Goal: Transaction & Acquisition: Obtain resource

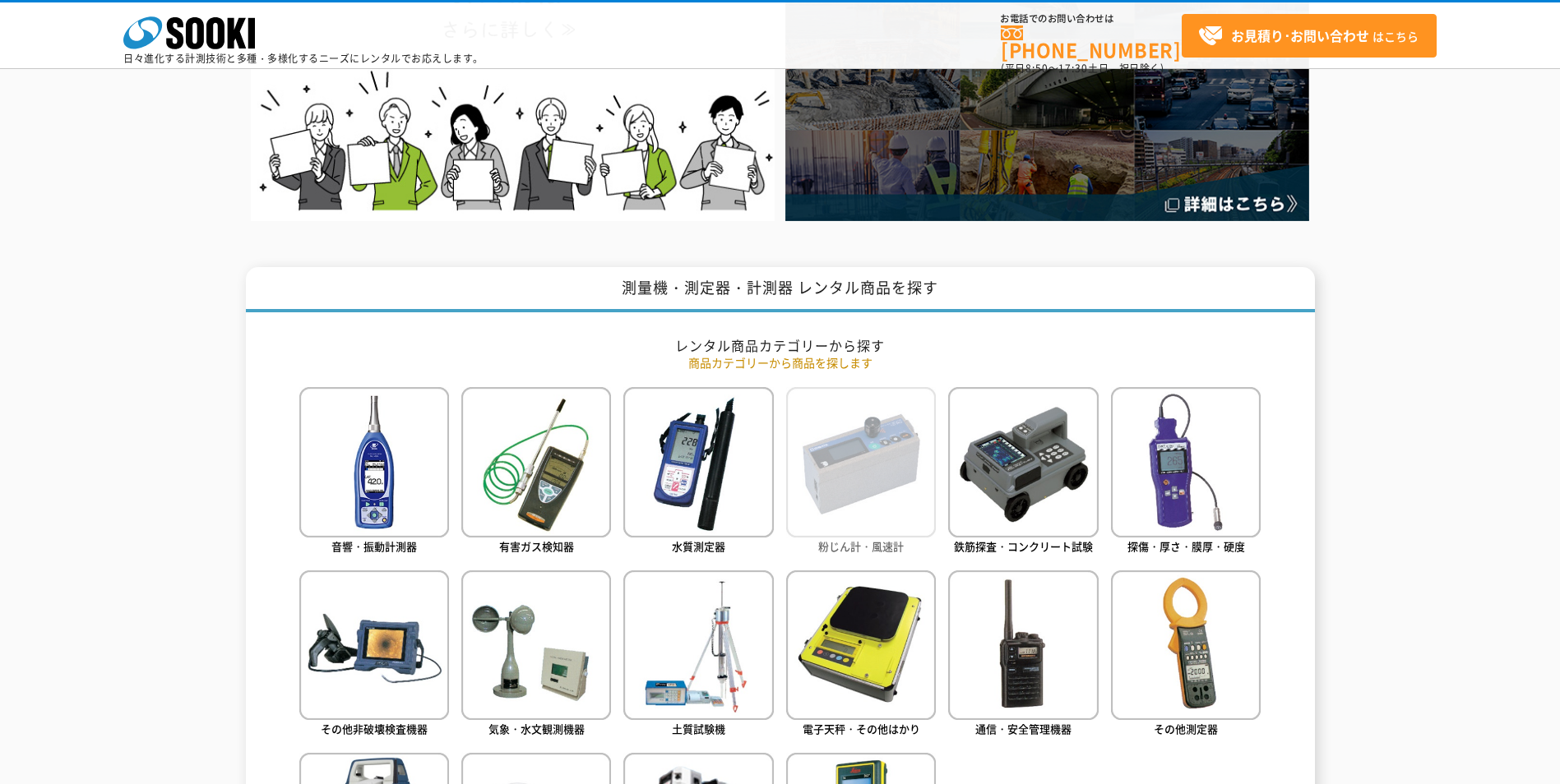
scroll to position [575, 0]
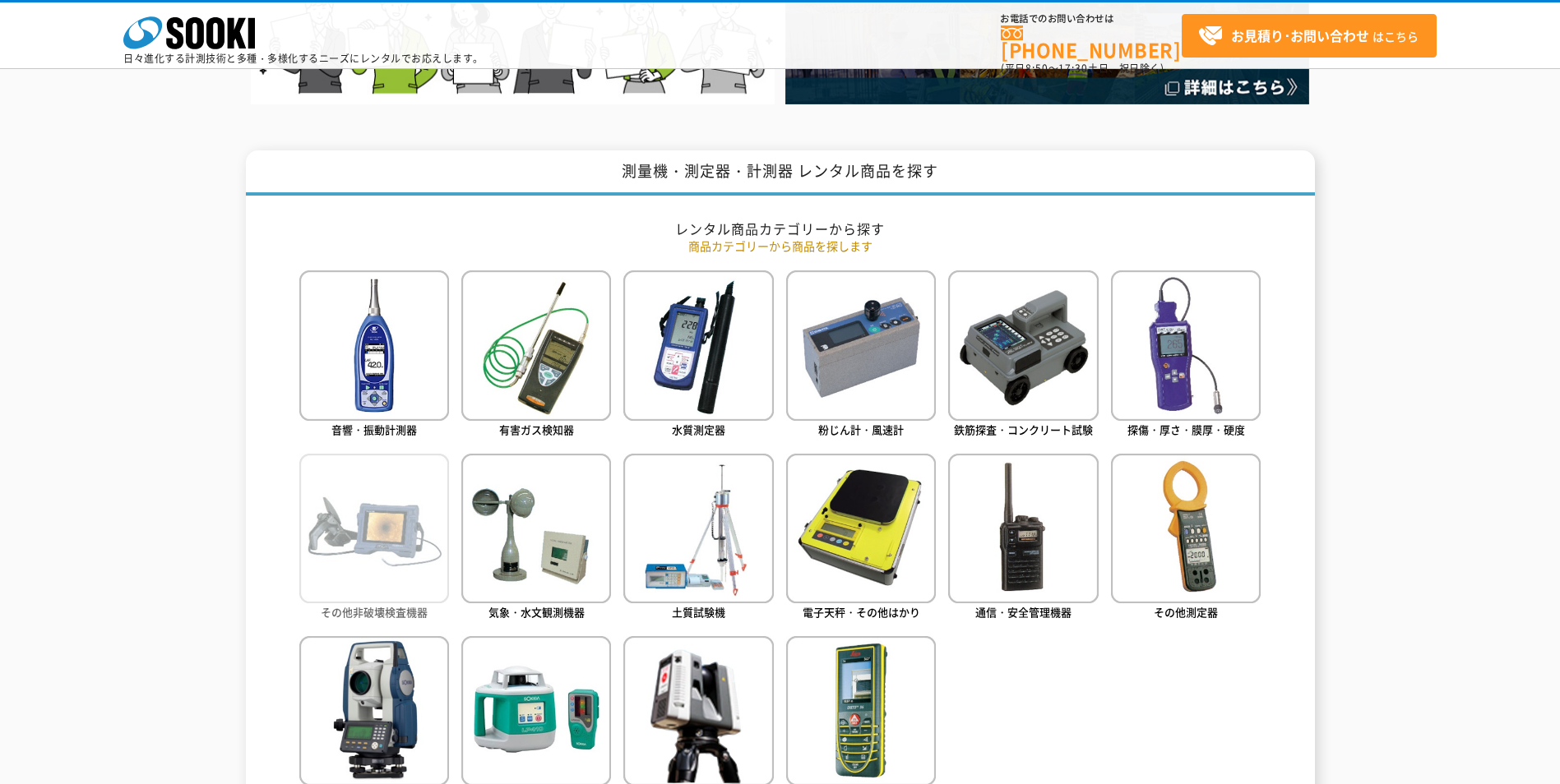
click at [377, 536] on img at bounding box center [375, 528] width 150 height 150
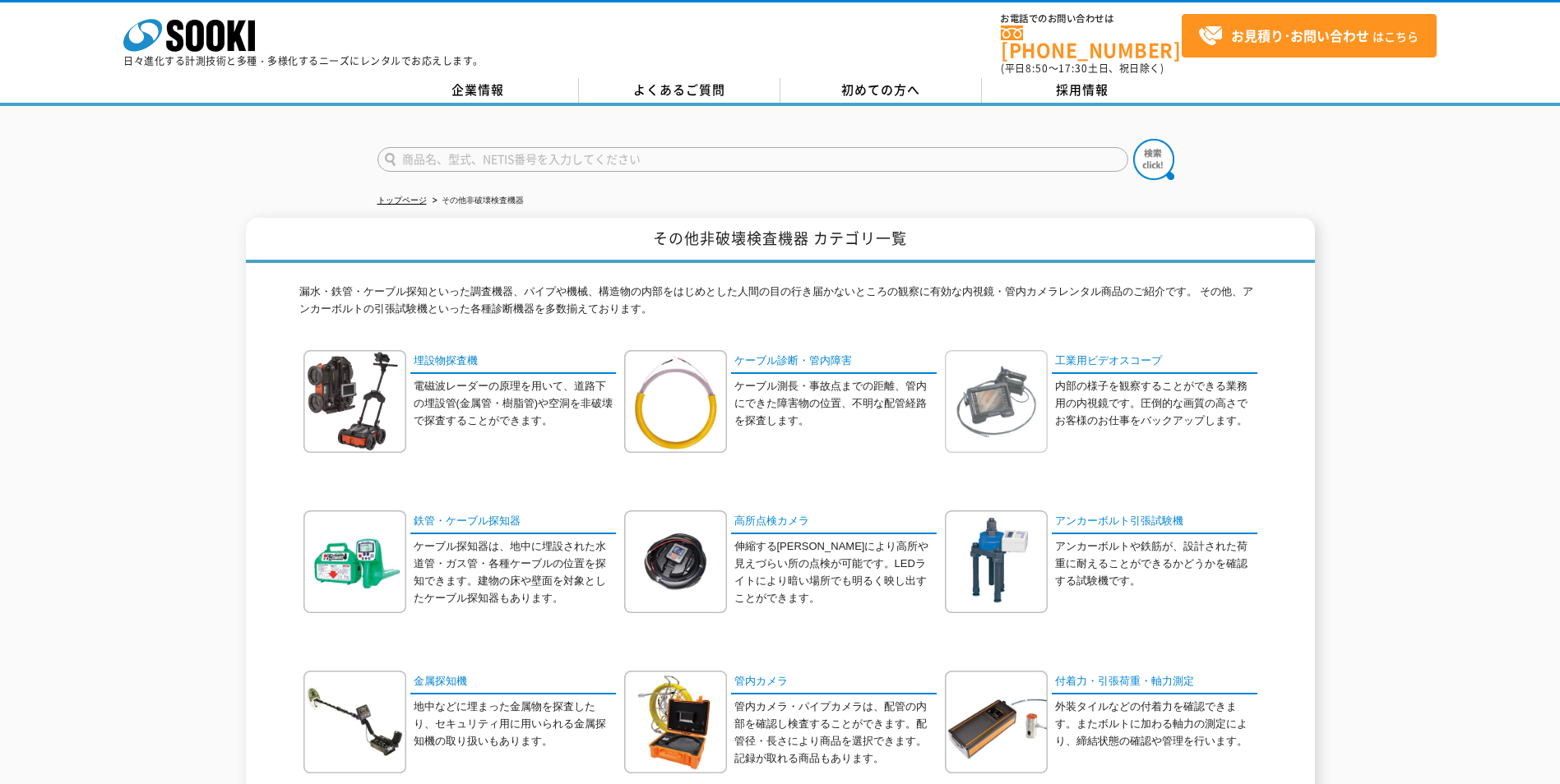
click at [1006, 400] on img at bounding box center [996, 401] width 103 height 103
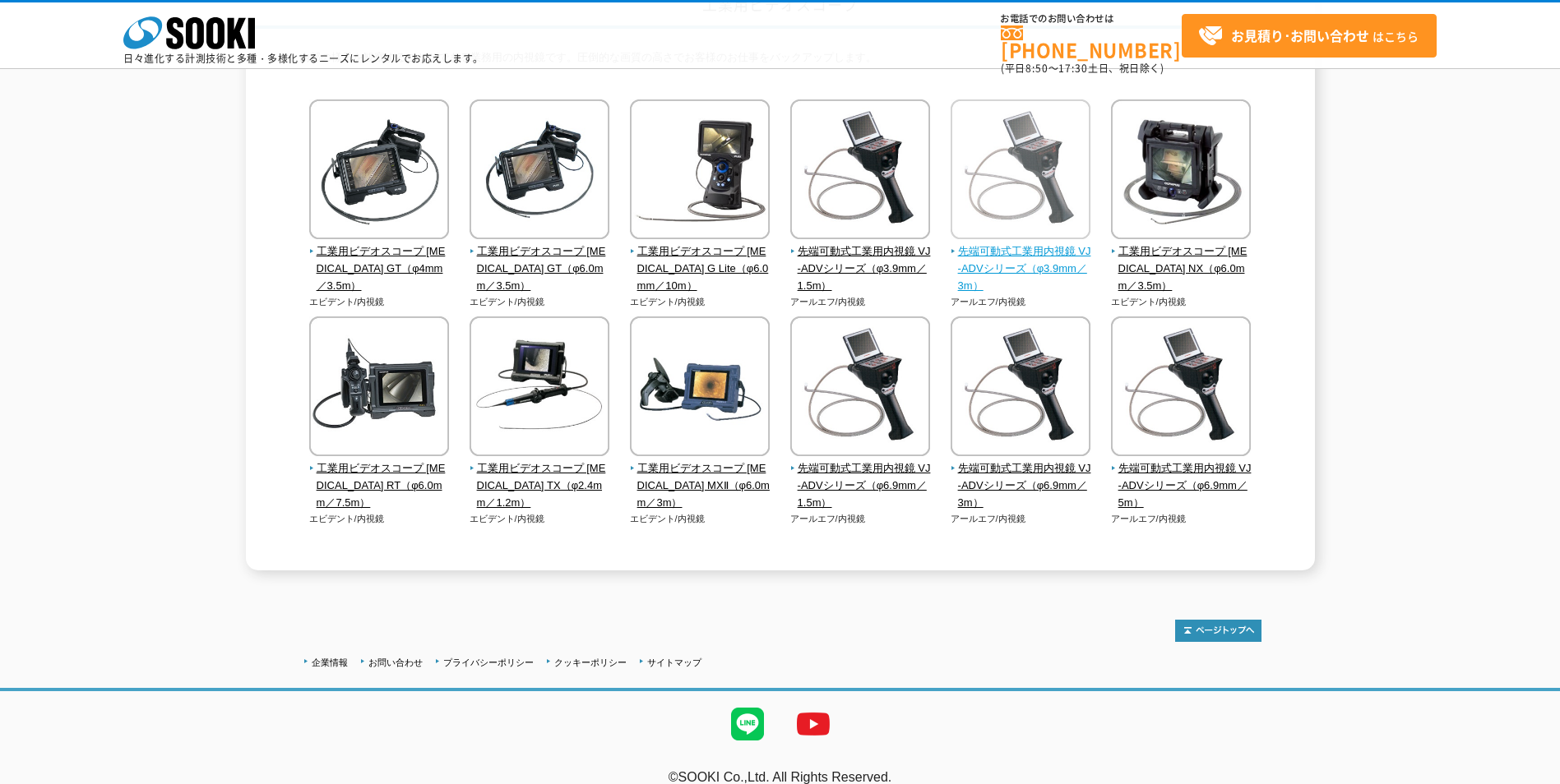
scroll to position [165, 0]
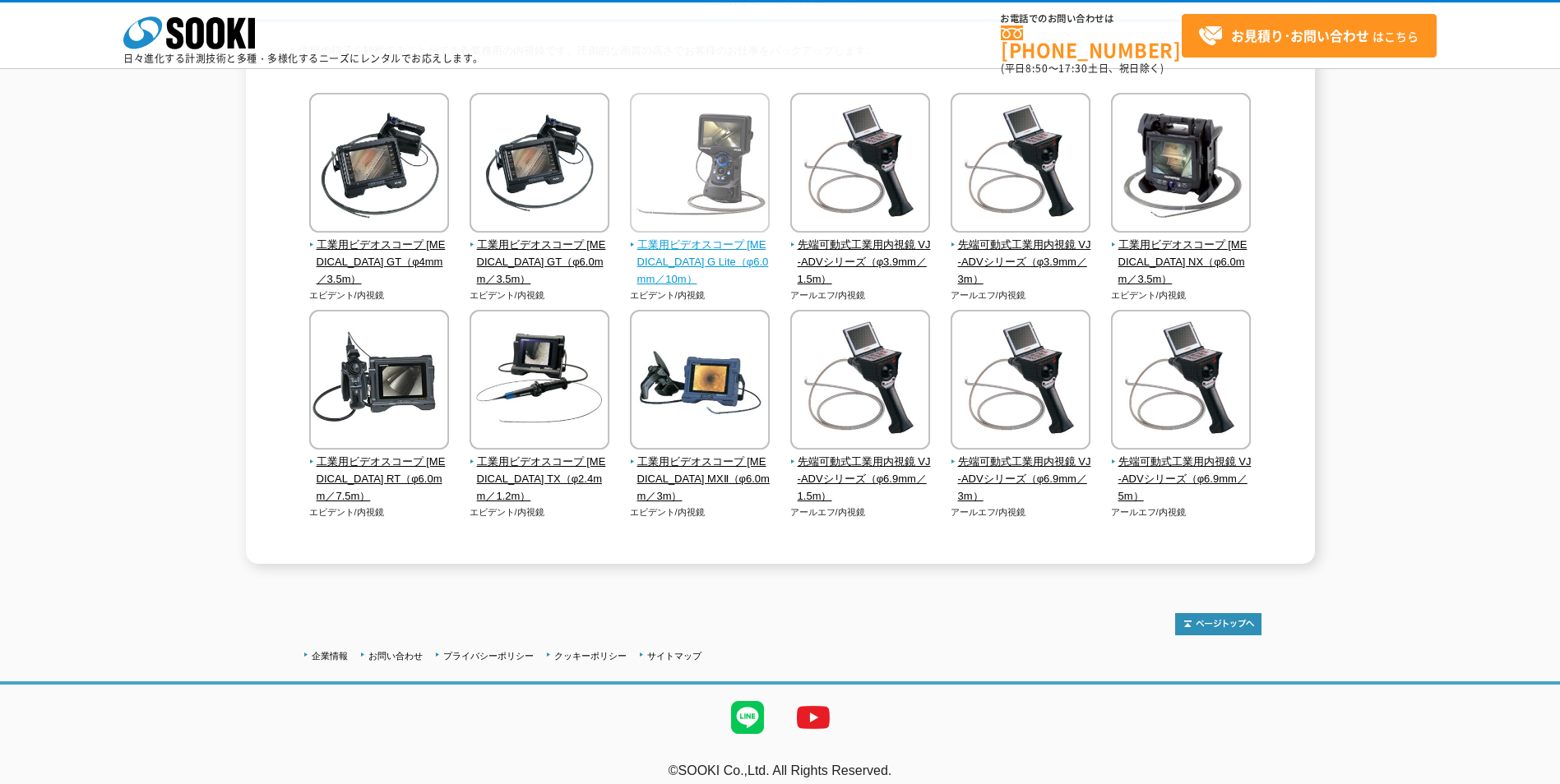
click at [686, 248] on span "工業用ビデオスコープ IPLEX G Lite（φ6.0mm／10m）" at bounding box center [700, 262] width 141 height 51
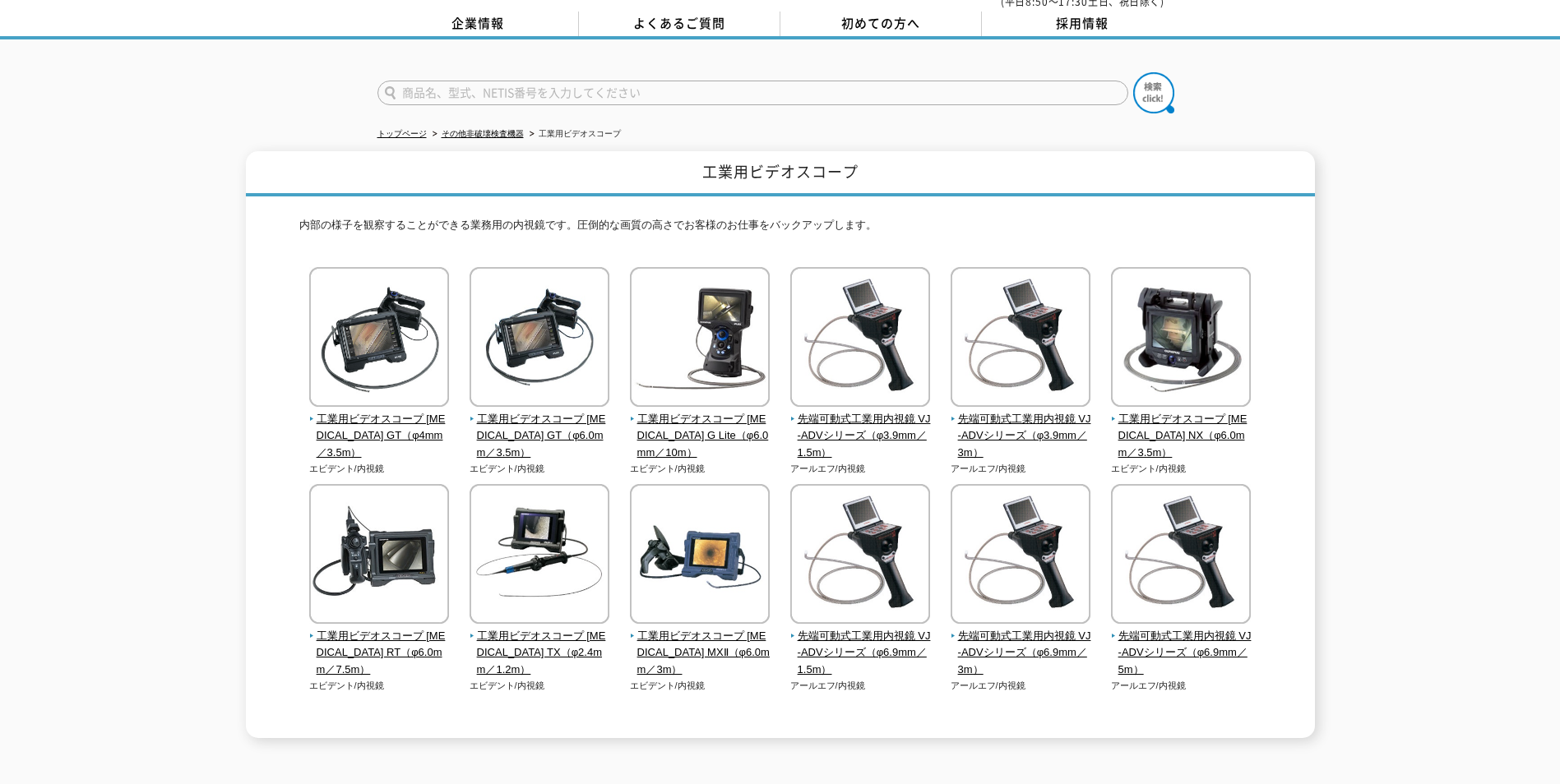
scroll to position [179, 0]
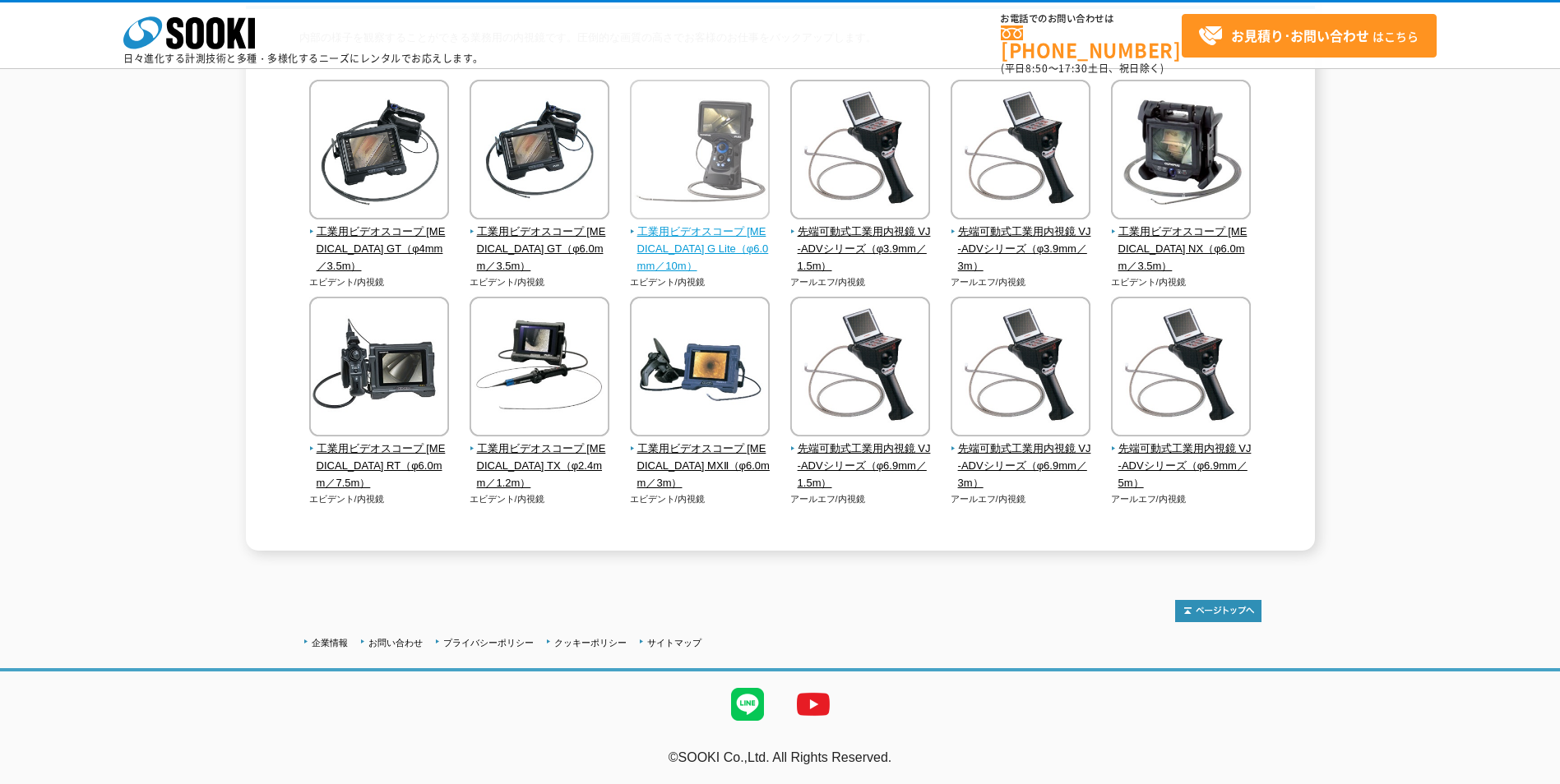
click at [714, 244] on span "工業用ビデオスコープ IPLEX G Lite（φ6.0mm／10m）" at bounding box center [700, 249] width 141 height 51
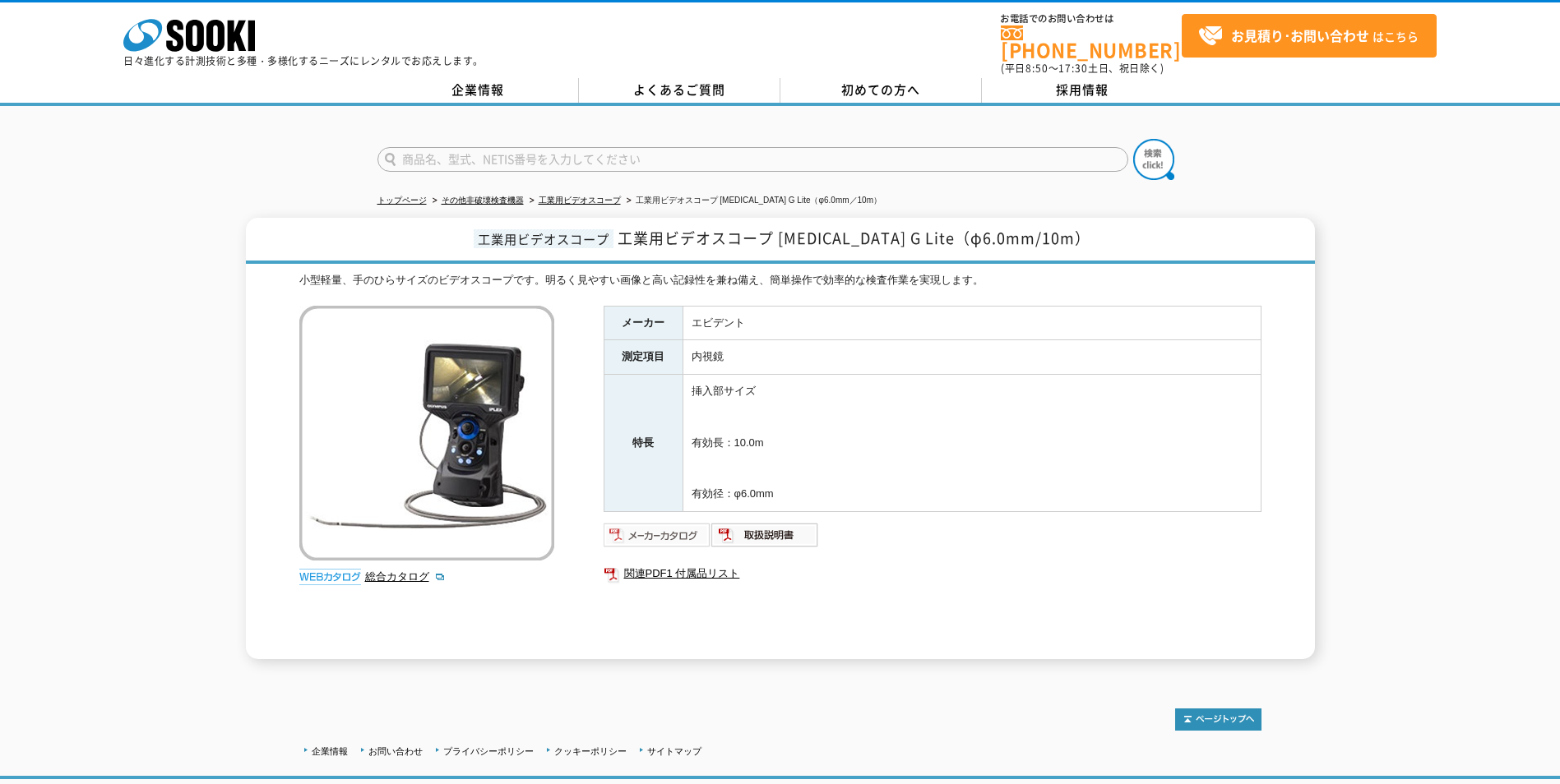
click at [669, 522] on img at bounding box center [658, 535] width 108 height 26
click at [703, 563] on link "関連PDF1 付属品リスト" at bounding box center [932, 573] width 658 height 21
click at [639, 526] on img at bounding box center [658, 535] width 108 height 26
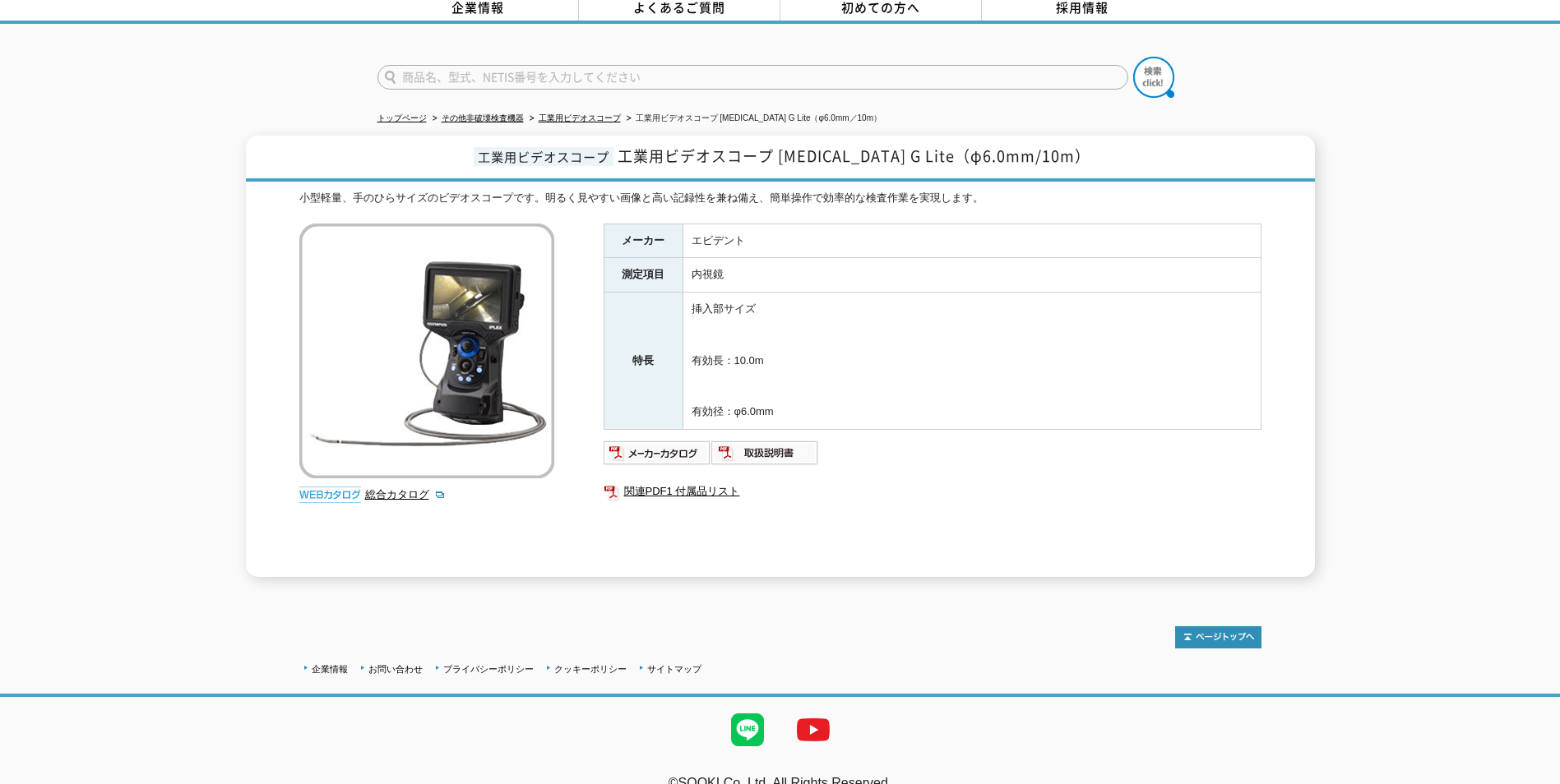
scroll to position [99, 0]
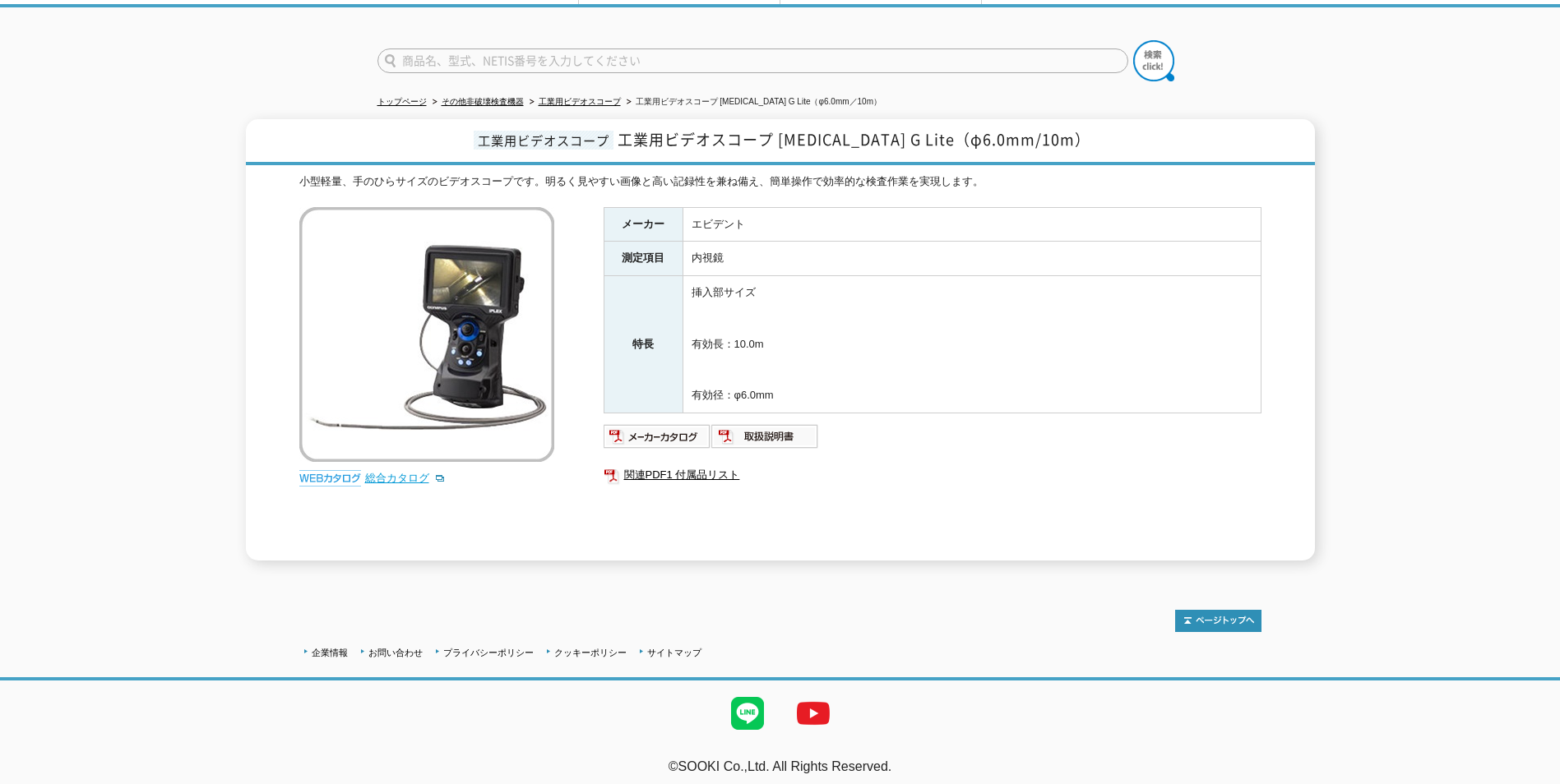
click at [405, 471] on link "総合カタログ" at bounding box center [405, 477] width 81 height 12
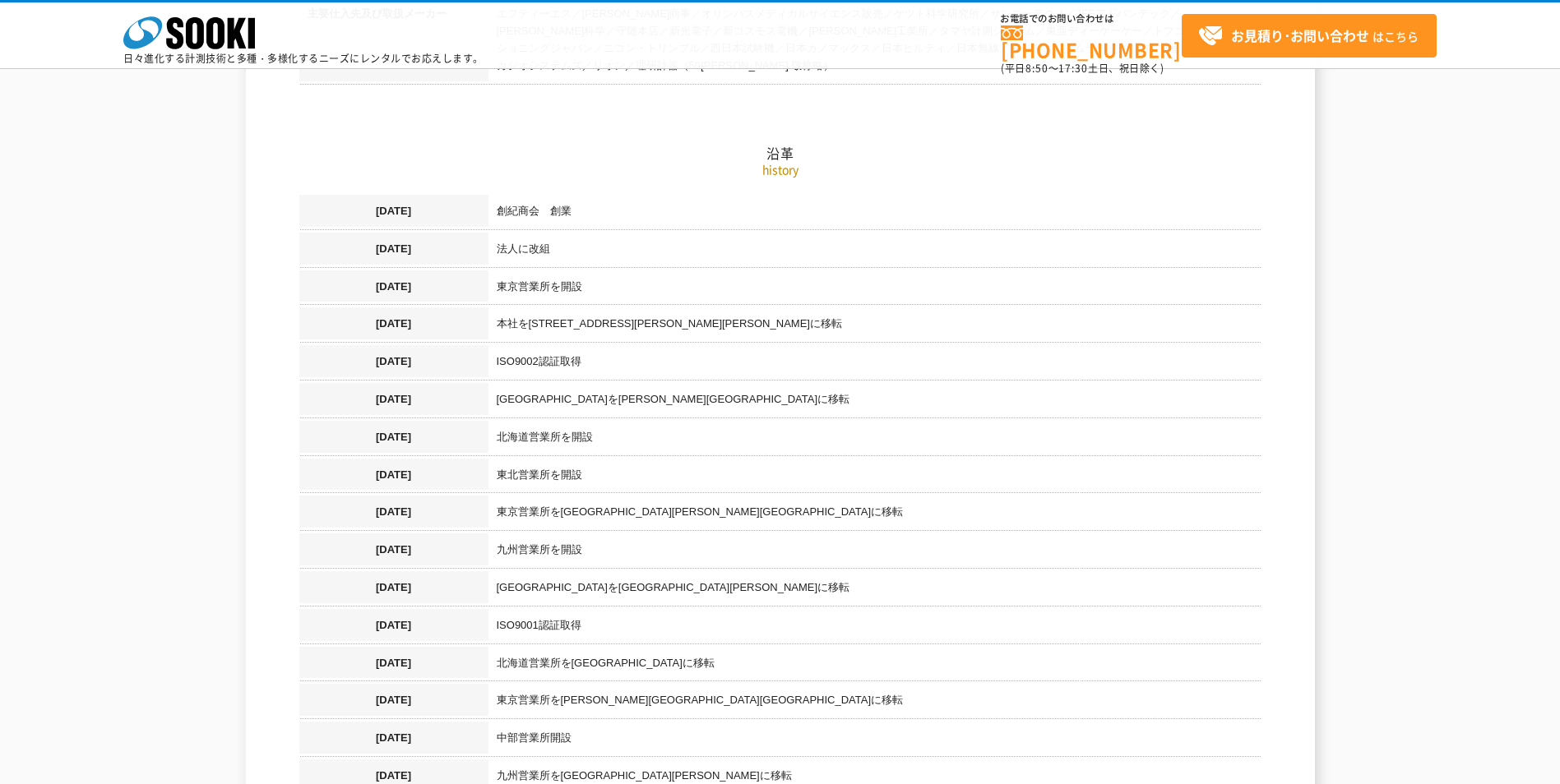
scroll to position [1151, 0]
